Goal: Task Accomplishment & Management: Manage account settings

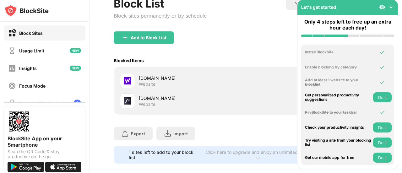
scroll to position [79, 0]
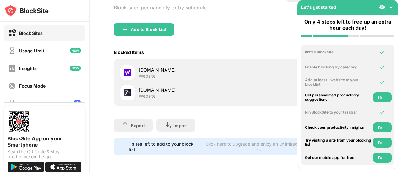
click at [178, 87] on div "[DOMAIN_NAME]" at bounding box center [192, 90] width 107 height 7
click at [392, 7] on img at bounding box center [391, 7] width 6 height 6
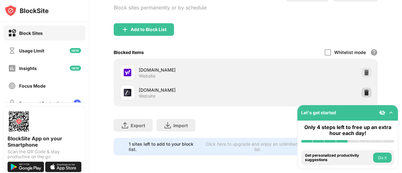
click at [364, 90] on img at bounding box center [367, 93] width 6 height 6
